Goal: Task Accomplishment & Management: Use online tool/utility

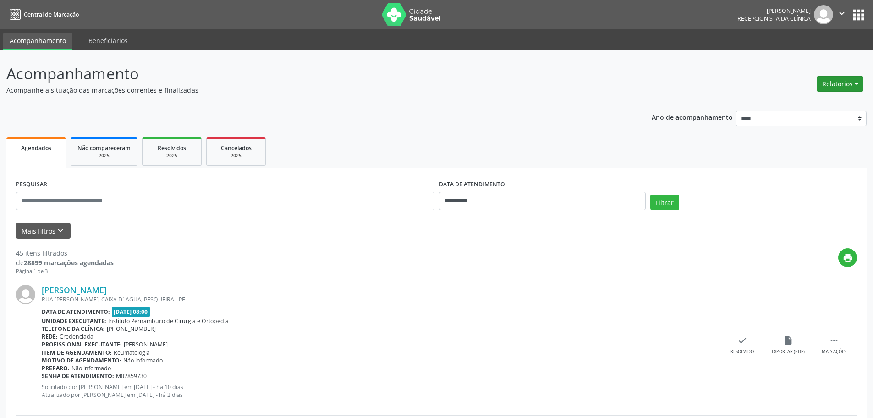
click at [849, 84] on button "Relatórios" at bounding box center [840, 84] width 47 height 16
click at [826, 100] on link "Agendamentos" at bounding box center [815, 103] width 99 height 13
select select "*"
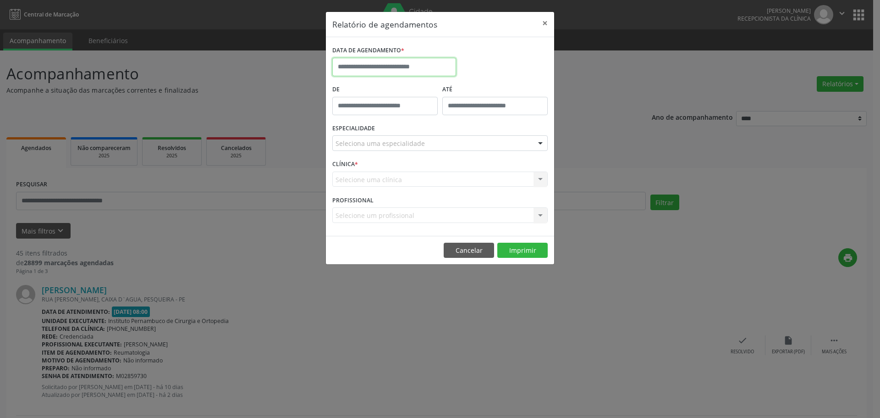
click at [441, 66] on input "text" at bounding box center [394, 67] width 124 height 18
select select "*"
click at [661, 129] on div "Relatório de agendamentos × DATA DE AGENDAMENTO * De ATÉ ESPECIALIDADE Selecion…" at bounding box center [440, 209] width 880 height 418
click at [380, 67] on input "text" at bounding box center [394, 67] width 124 height 18
click at [582, 88] on div "Relatório de agendamentos × DATA DE AGENDAMENTO * De ATÉ ESPECIALIDADE Selecion…" at bounding box center [440, 209] width 880 height 418
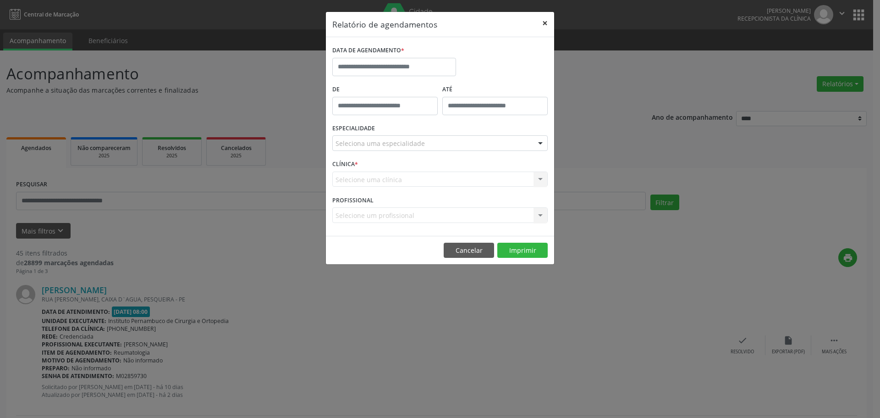
click at [546, 27] on button "×" at bounding box center [545, 23] width 18 height 22
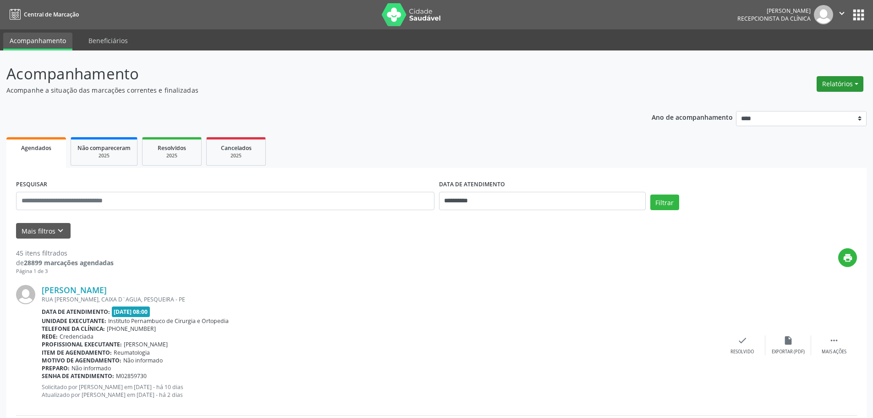
click at [845, 86] on button "Relatórios" at bounding box center [840, 84] width 47 height 16
click at [802, 104] on link "Agendamentos" at bounding box center [815, 103] width 99 height 13
select select "*"
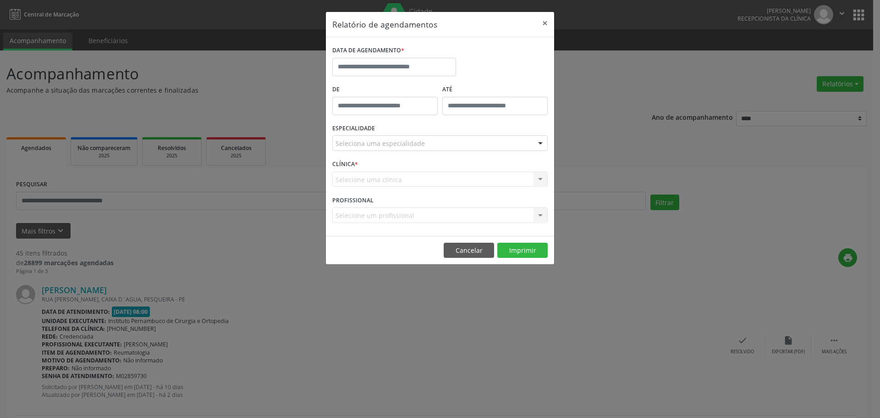
click at [424, 51] on div "DATA DE AGENDAMENTO *" at bounding box center [394, 51] width 124 height 14
click at [424, 67] on input "text" at bounding box center [394, 67] width 124 height 18
click at [600, 91] on div "Relatório de agendamentos × DATA DE AGENDAMENTO * De ATÉ ESPECIALIDADE Selecion…" at bounding box center [440, 209] width 880 height 418
click at [546, 24] on button "×" at bounding box center [545, 23] width 18 height 22
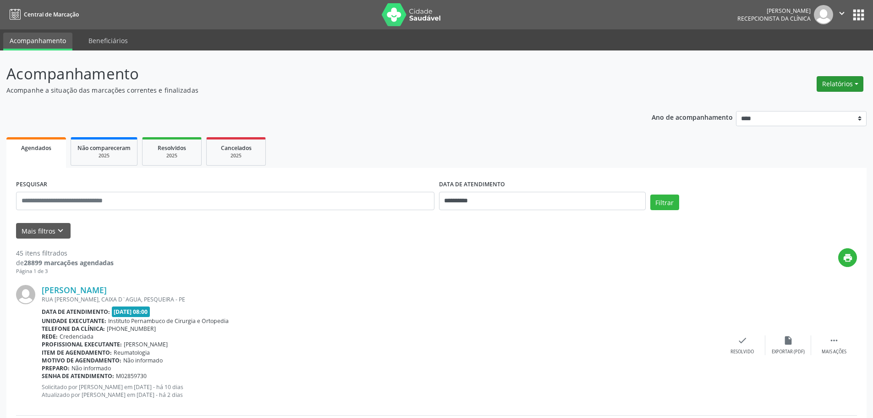
click at [844, 83] on button "Relatórios" at bounding box center [840, 84] width 47 height 16
click at [800, 102] on link "Agendamentos" at bounding box center [815, 103] width 99 height 13
select select "*"
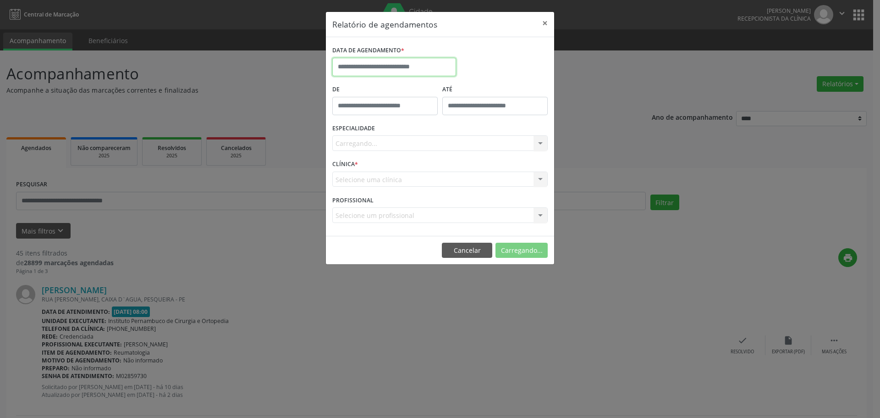
click at [436, 74] on body "**********" at bounding box center [440, 209] width 880 height 418
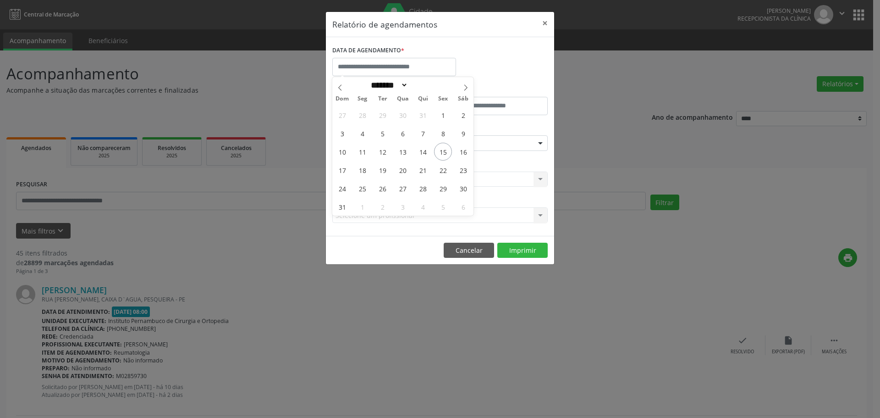
click at [611, 285] on div "Relatório de agendamentos × DATA DE AGENDAMENTO * De ATÉ ESPECIALIDADE Selecion…" at bounding box center [440, 209] width 880 height 418
select select "*"
click at [407, 65] on input "text" at bounding box center [394, 67] width 124 height 18
click at [445, 151] on span "15" at bounding box center [443, 152] width 18 height 18
type input "**********"
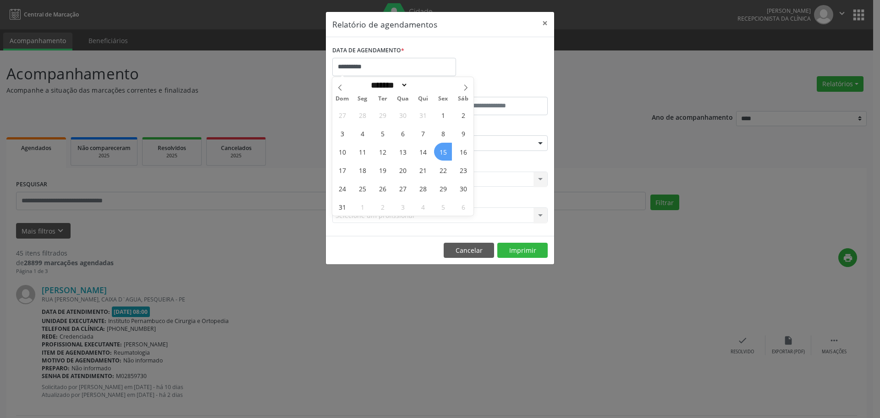
click at [442, 152] on span "15" at bounding box center [443, 152] width 18 height 18
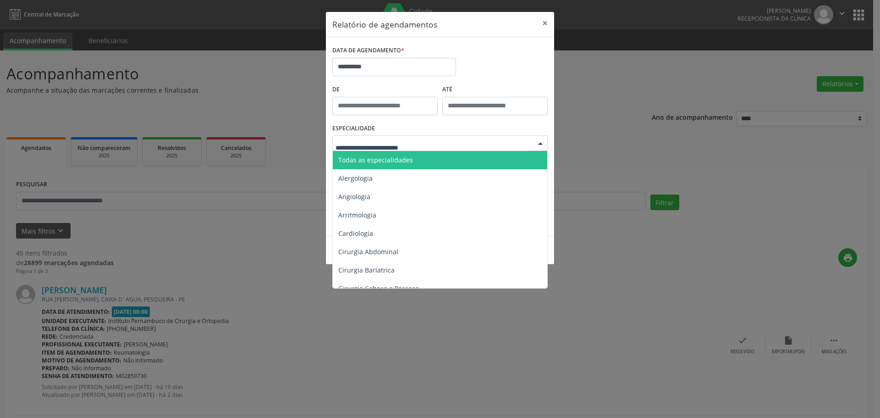
click at [437, 139] on div at bounding box center [439, 143] width 215 height 16
click at [430, 162] on span "Todas as especialidades" at bounding box center [441, 160] width 216 height 18
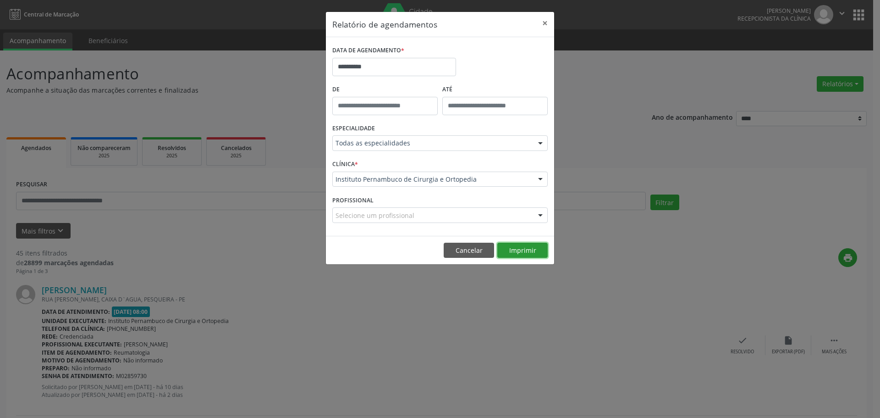
click at [512, 248] on button "Imprimir" at bounding box center [522, 251] width 50 height 16
